Goal: Task Accomplishment & Management: Manage account settings

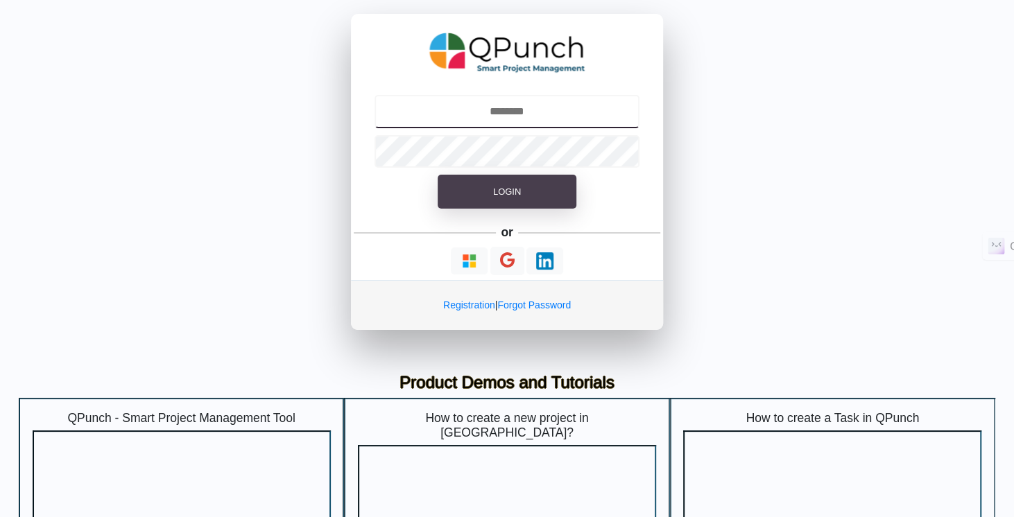
type input "**********"
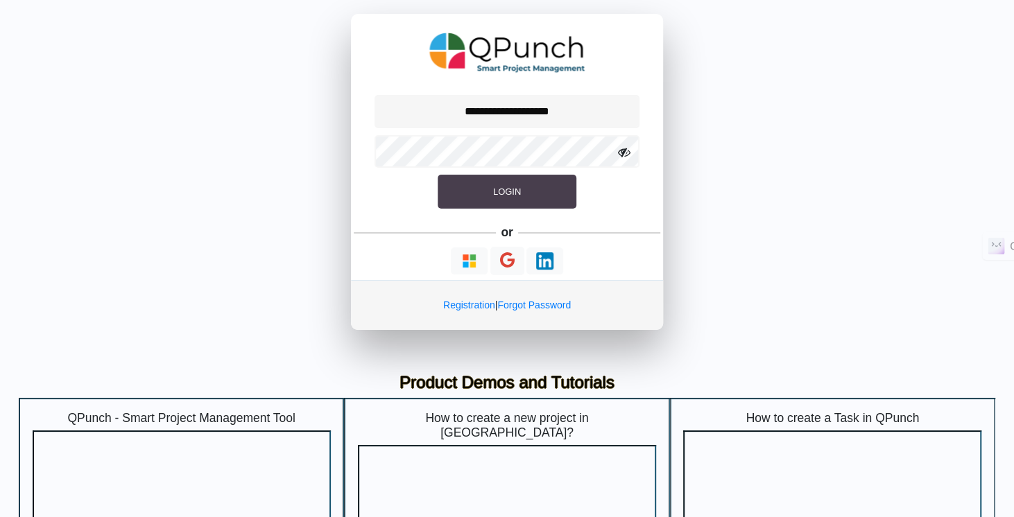
click at [523, 193] on button "Login" at bounding box center [506, 192] width 139 height 35
click at [544, 193] on button "Login" at bounding box center [506, 192] width 121 height 35
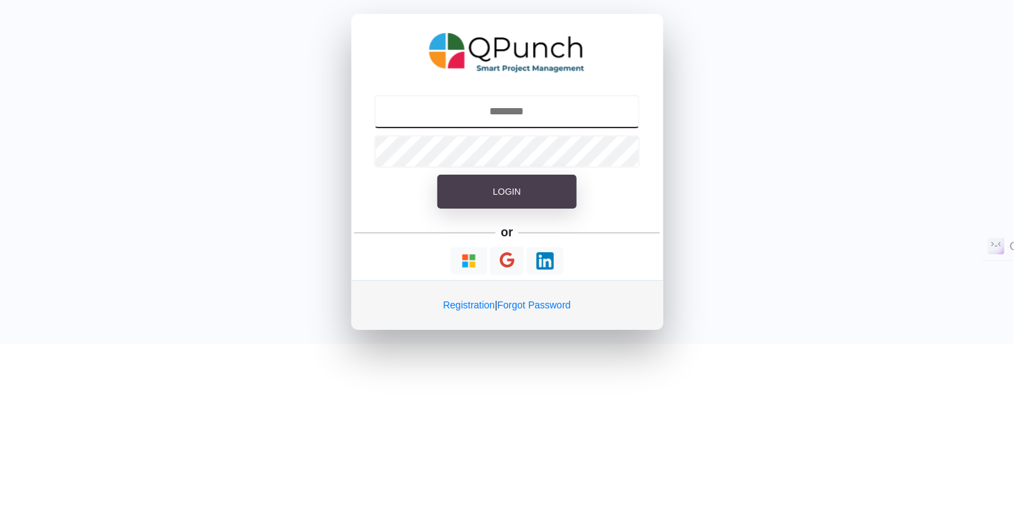
type input "**********"
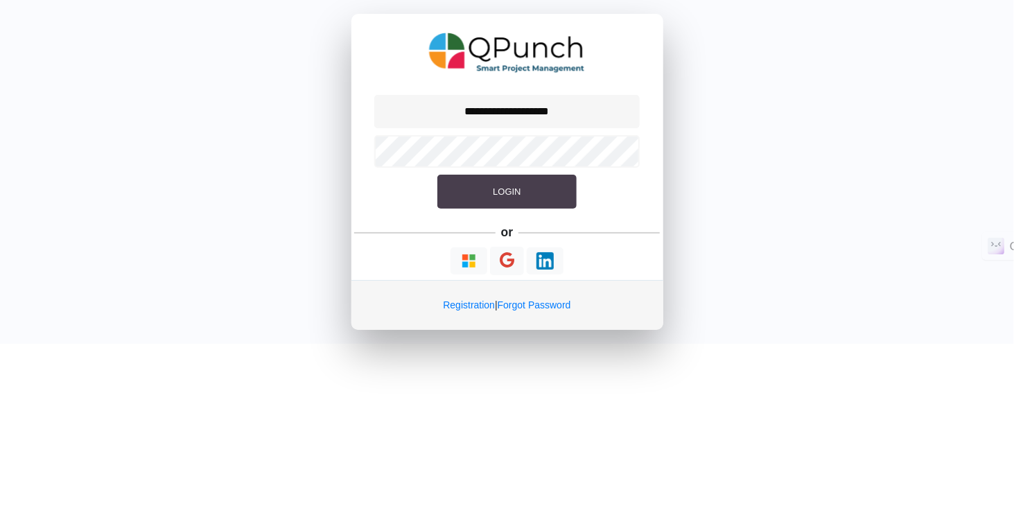
click at [529, 195] on button "Login" at bounding box center [506, 192] width 139 height 35
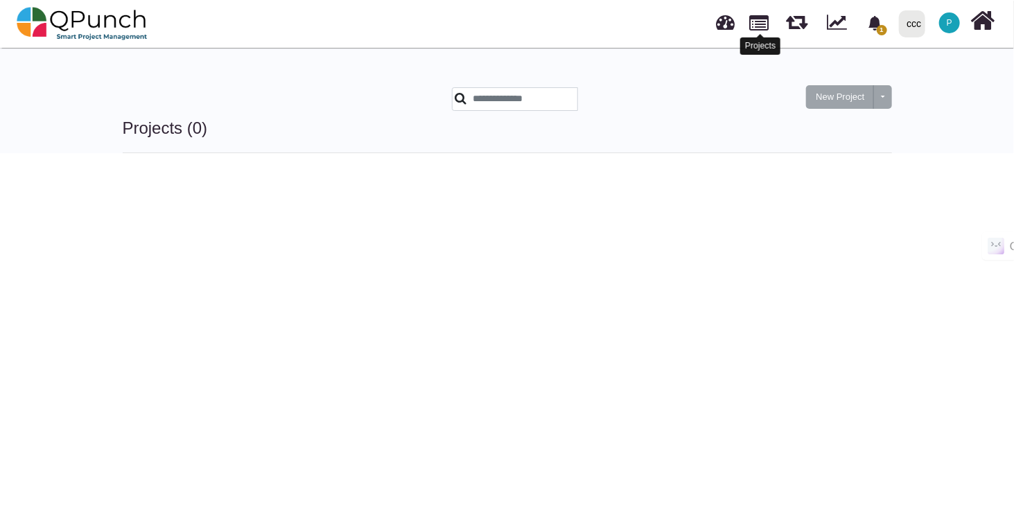
click at [756, 22] on link at bounding box center [759, 22] width 19 height 24
click at [729, 31] on link at bounding box center [726, 20] width 19 height 23
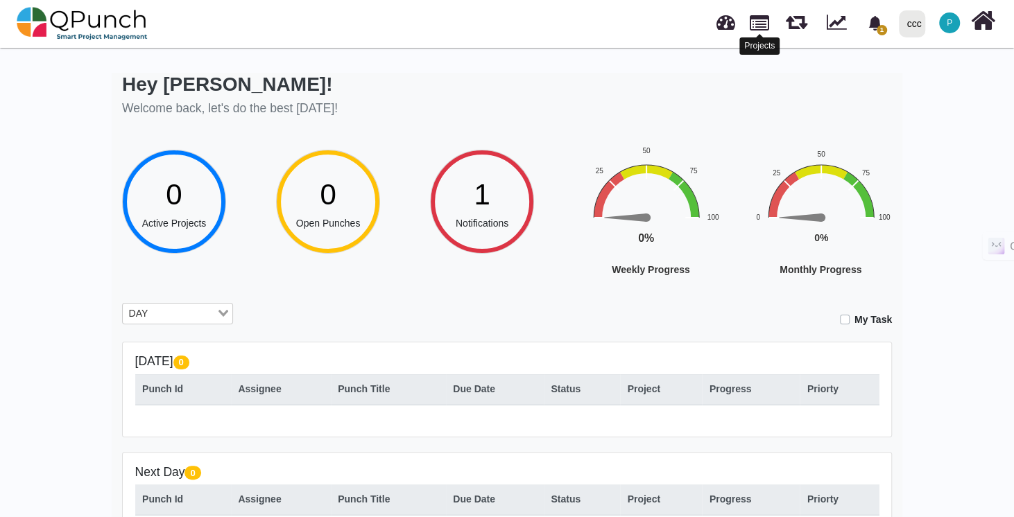
click at [755, 22] on link at bounding box center [758, 22] width 19 height 24
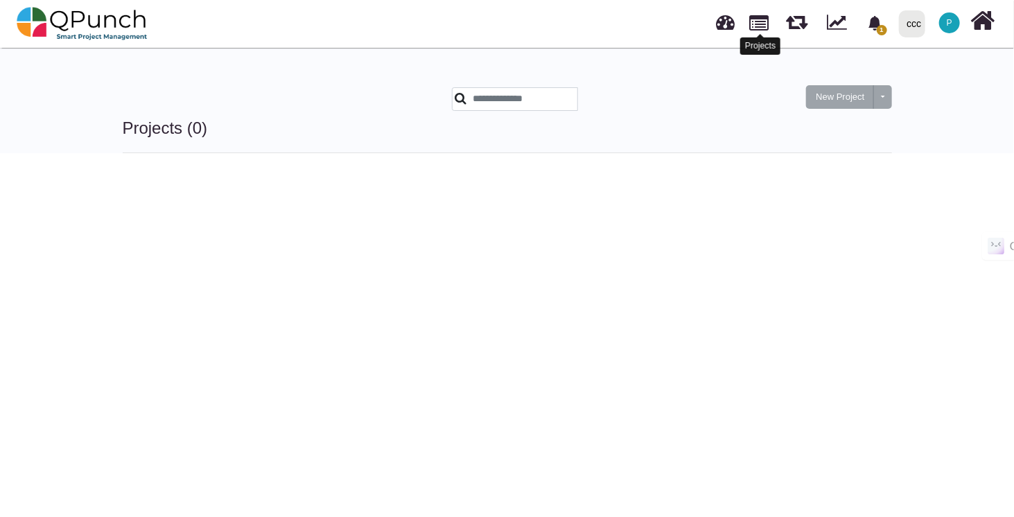
click at [761, 28] on link at bounding box center [759, 22] width 19 height 24
click at [767, 27] on link at bounding box center [759, 22] width 19 height 24
click at [772, 31] on div at bounding box center [762, 24] width 34 height 46
click at [759, 31] on link at bounding box center [759, 22] width 19 height 24
click at [761, 21] on link at bounding box center [759, 22] width 19 height 24
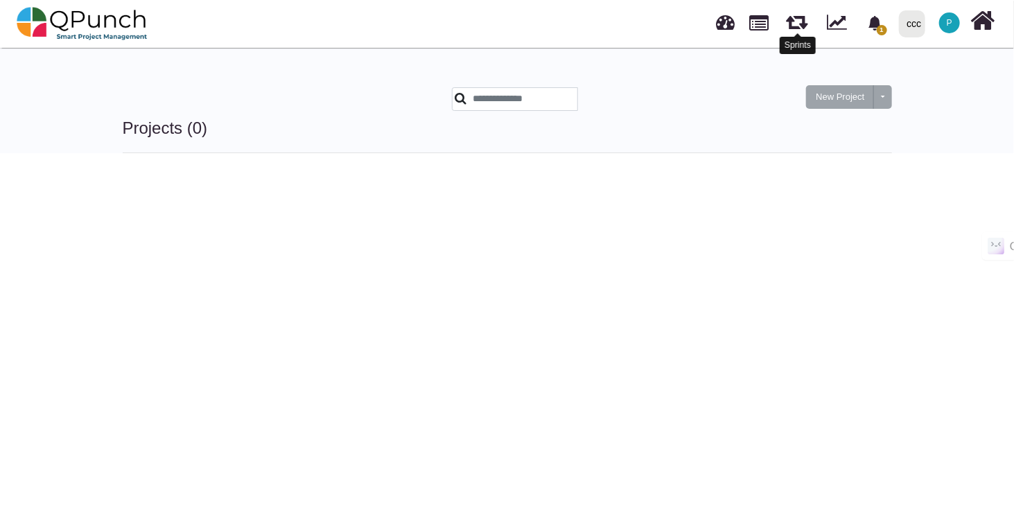
click at [799, 28] on link at bounding box center [796, 20] width 21 height 24
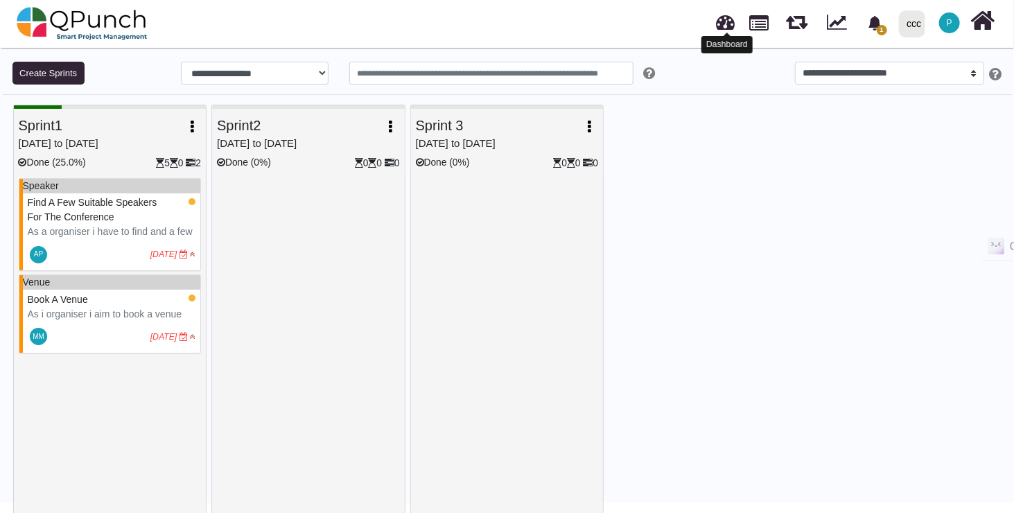
click at [724, 26] on link at bounding box center [726, 20] width 19 height 23
